Goal: Transaction & Acquisition: Subscribe to service/newsletter

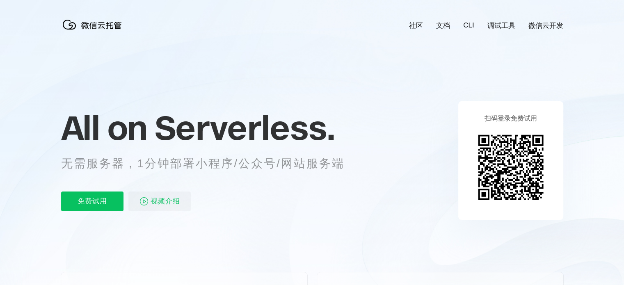
scroll to position [0, 1459]
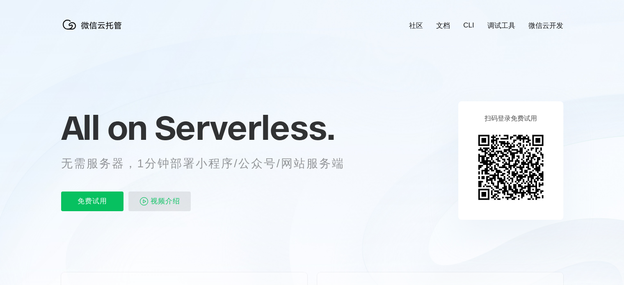
scroll to position [0, 1459]
click at [111, 204] on p "免费试用" at bounding box center [92, 202] width 62 height 20
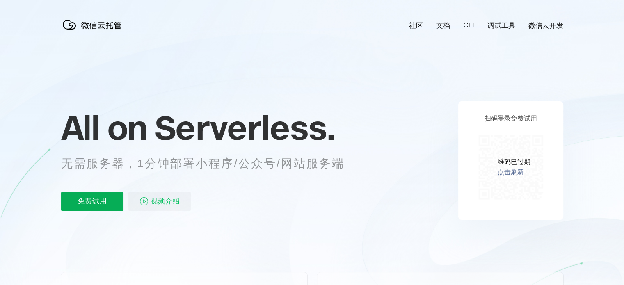
click at [100, 197] on p "免费试用" at bounding box center [92, 202] width 62 height 20
